Goal: Task Accomplishment & Management: Use online tool/utility

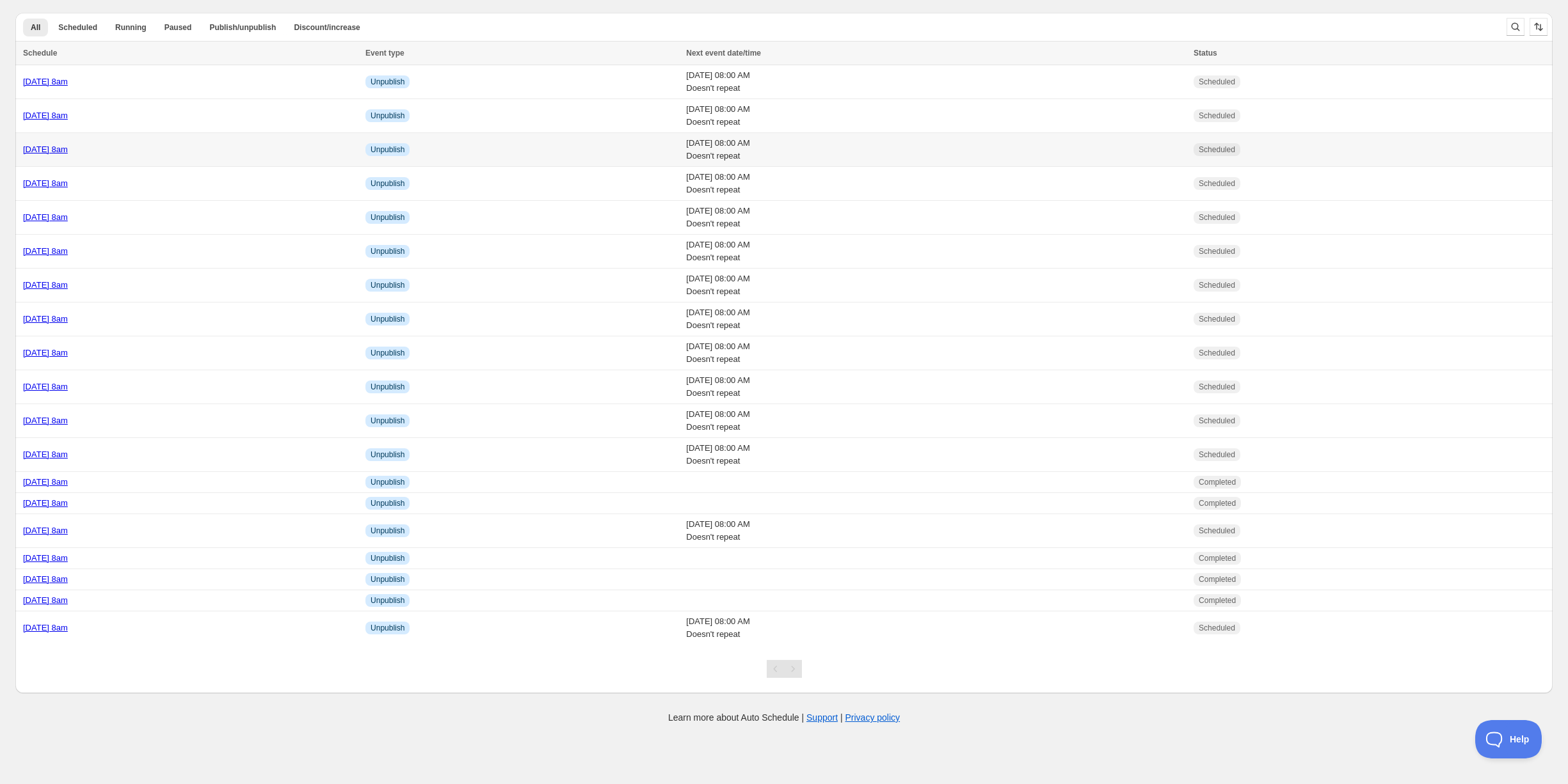
click at [169, 159] on td "[DATE] 8am" at bounding box center [189, 150] width 346 height 34
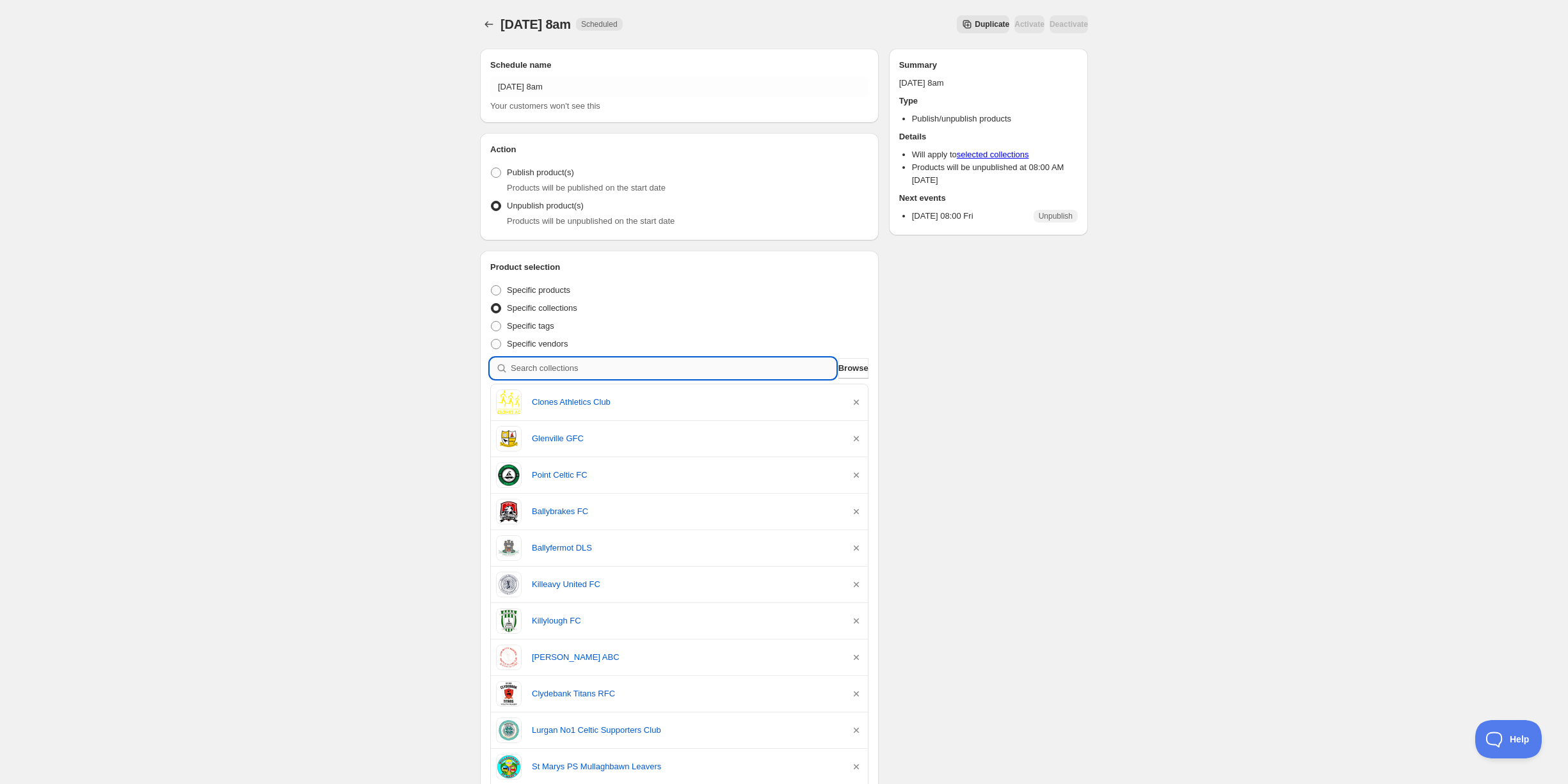
click at [589, 371] on input "search" at bounding box center [673, 368] width 325 height 21
type input "s"
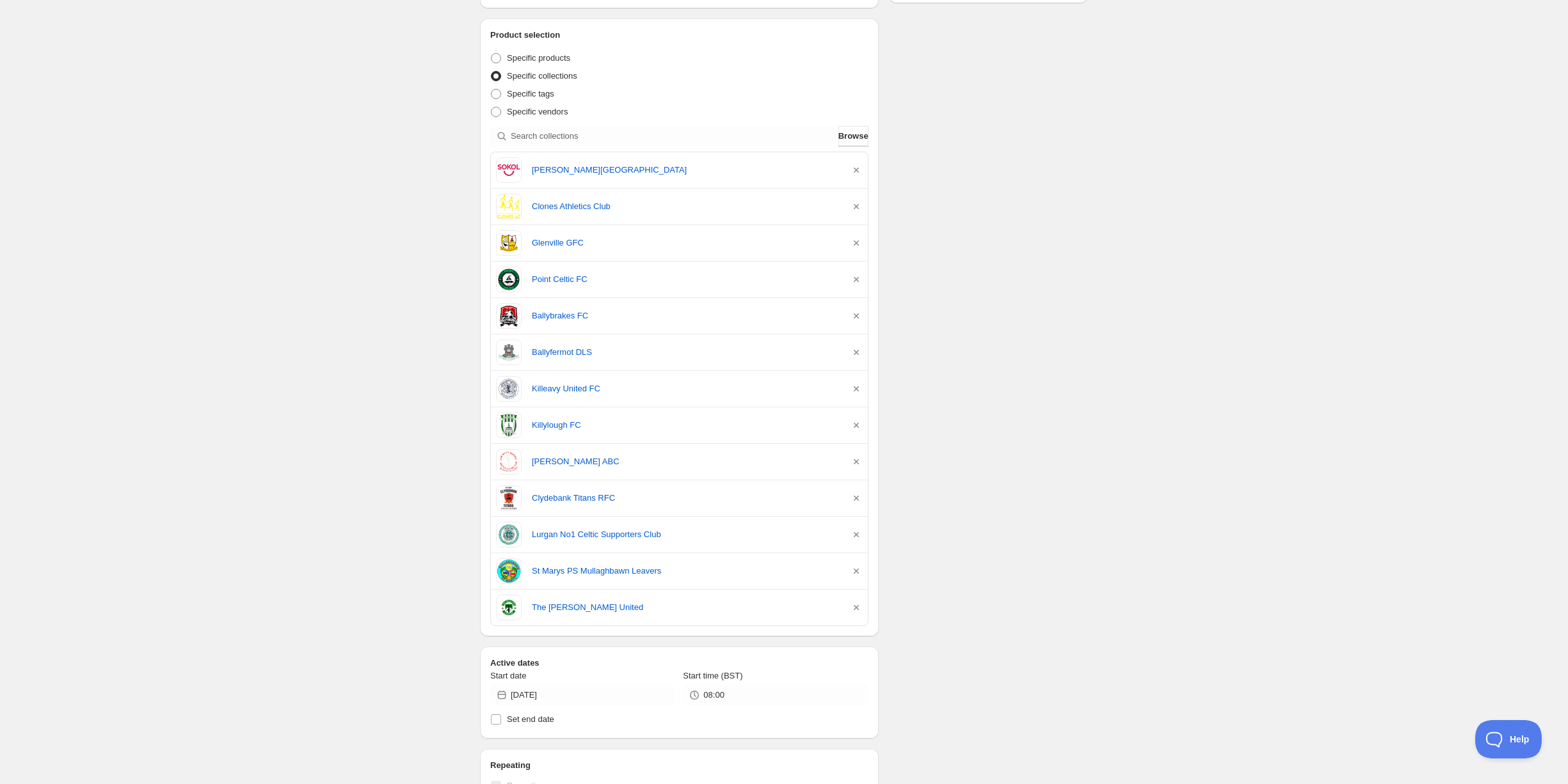
scroll to position [310, 0]
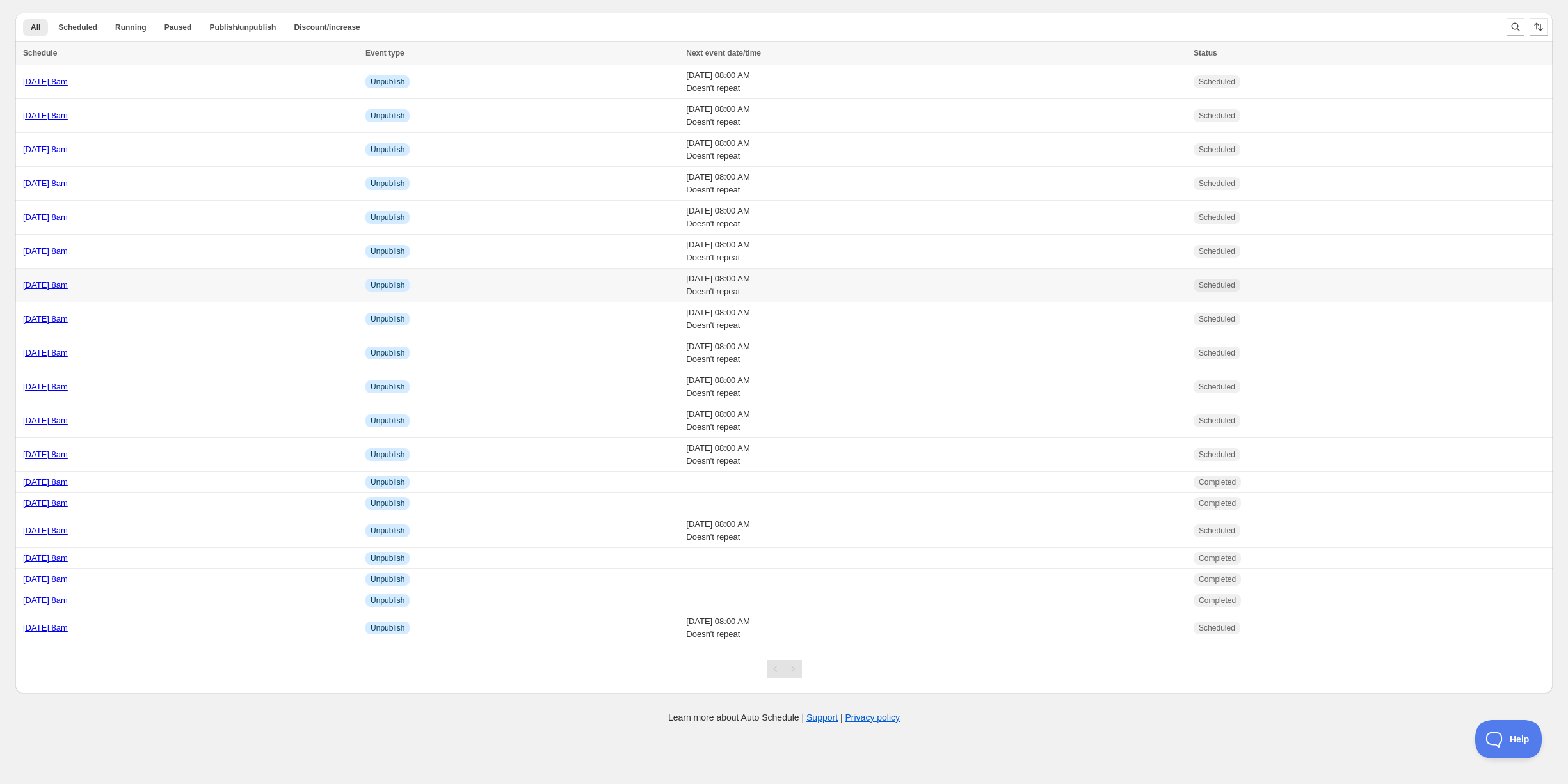
click at [178, 280] on div "[DATE] 8am" at bounding box center [190, 285] width 334 height 13
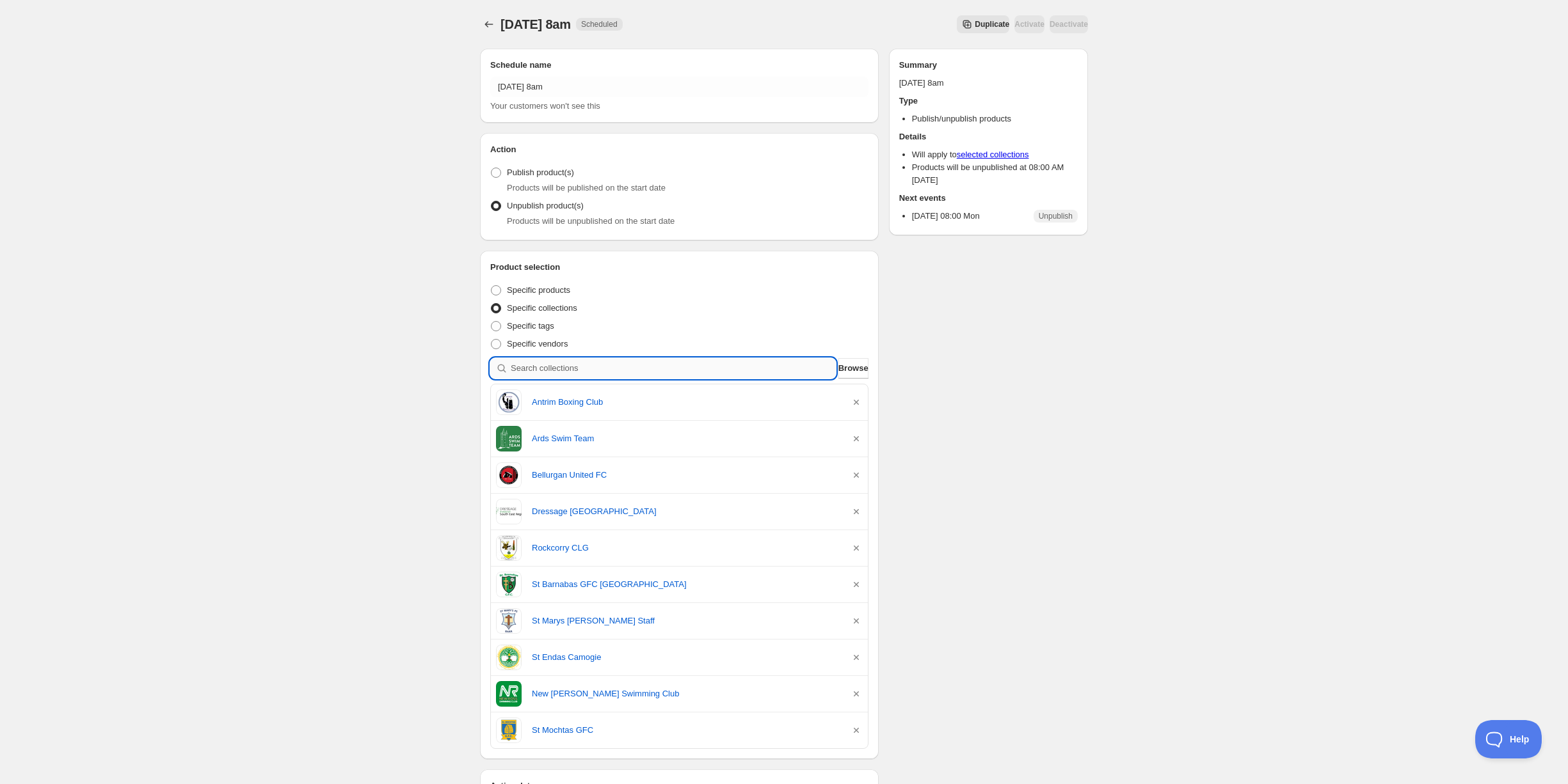
click at [562, 368] on input "search" at bounding box center [673, 368] width 325 height 21
type input "f"
